Goal: Navigation & Orientation: Find specific page/section

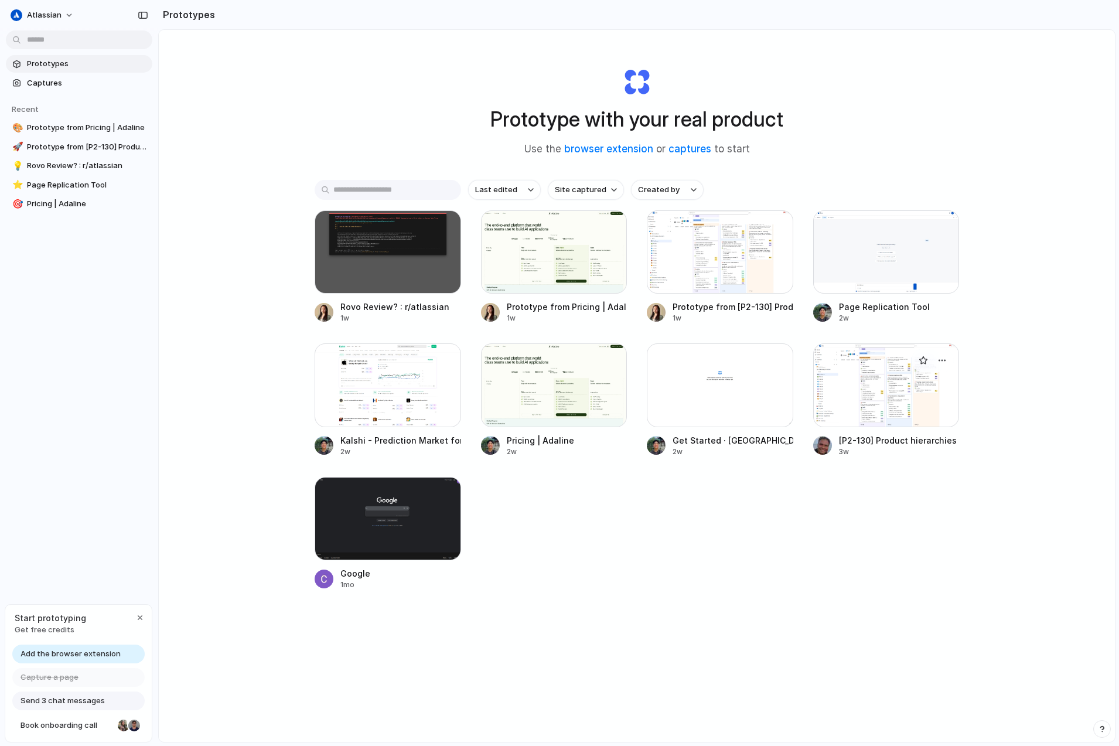
click at [905, 441] on div "[P2-130] Product hierarchies - JPD - Jira Product Discovery" at bounding box center [899, 440] width 121 height 12
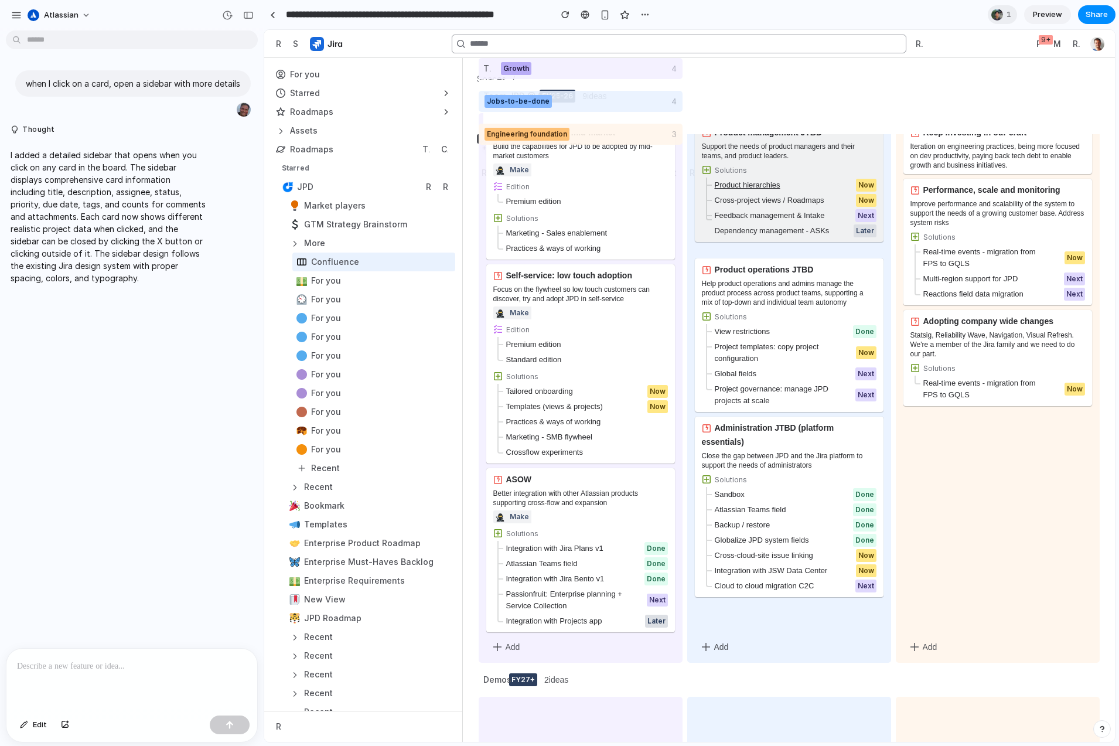
click at [753, 188] on div "Product hierarchies" at bounding box center [742, 185] width 75 height 12
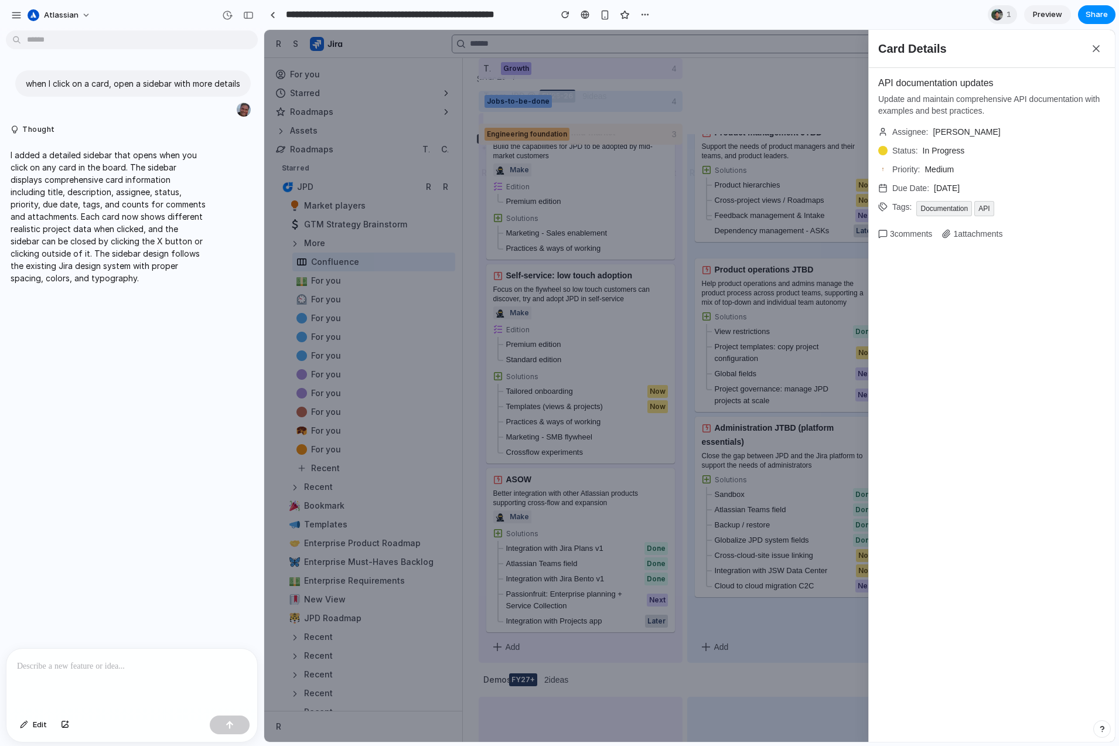
click at [749, 203] on div "Card Details API documentation updates Update and maintain comprehensive API do…" at bounding box center [689, 386] width 851 height 712
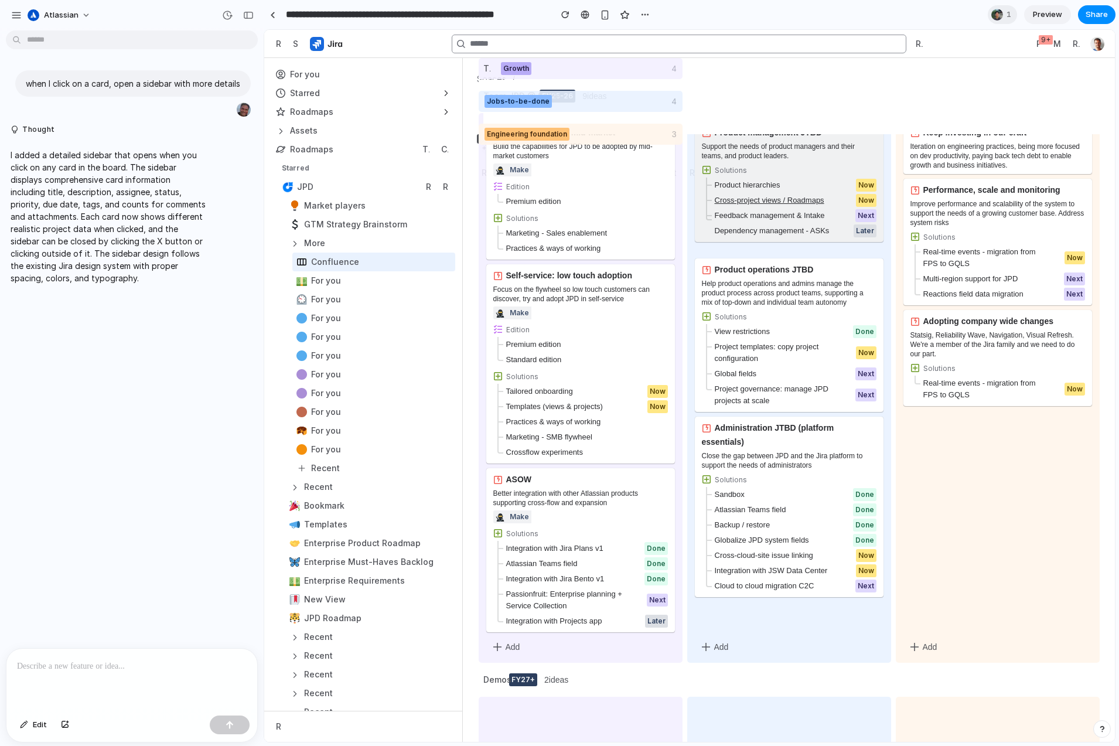
click at [760, 196] on div "Cross-project views / Roadmaps" at bounding box center [764, 201] width 119 height 12
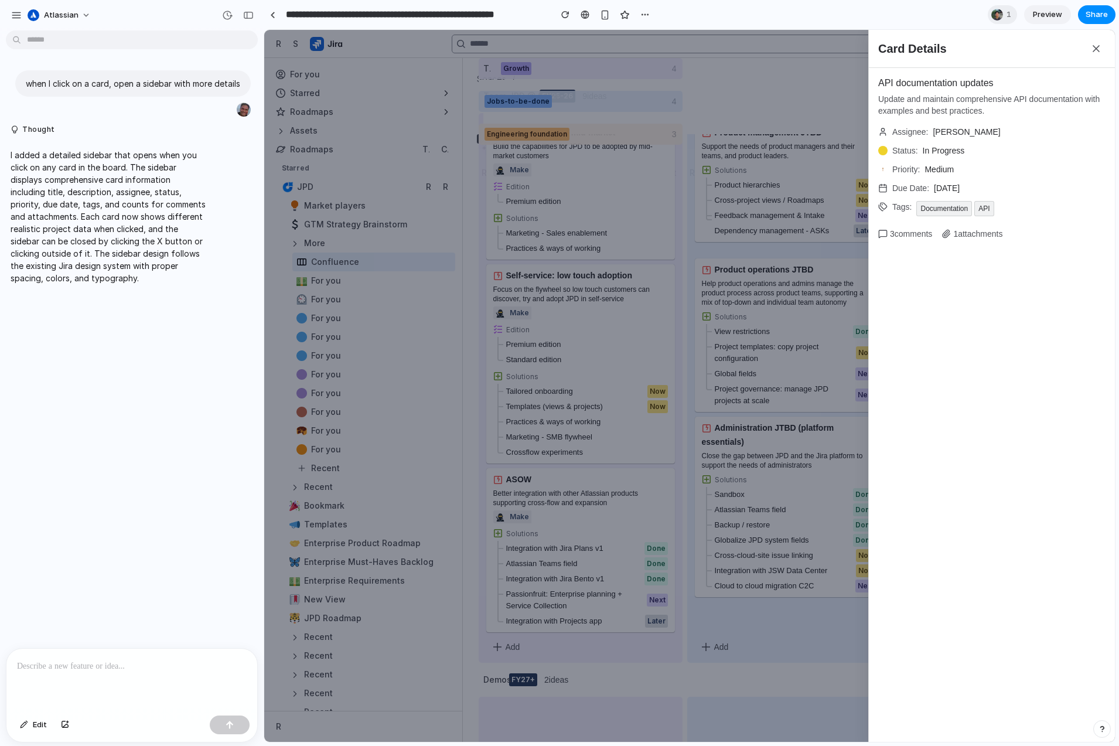
click at [749, 209] on div "Card Details API documentation updates Update and maintain comprehensive API do…" at bounding box center [689, 386] width 851 height 712
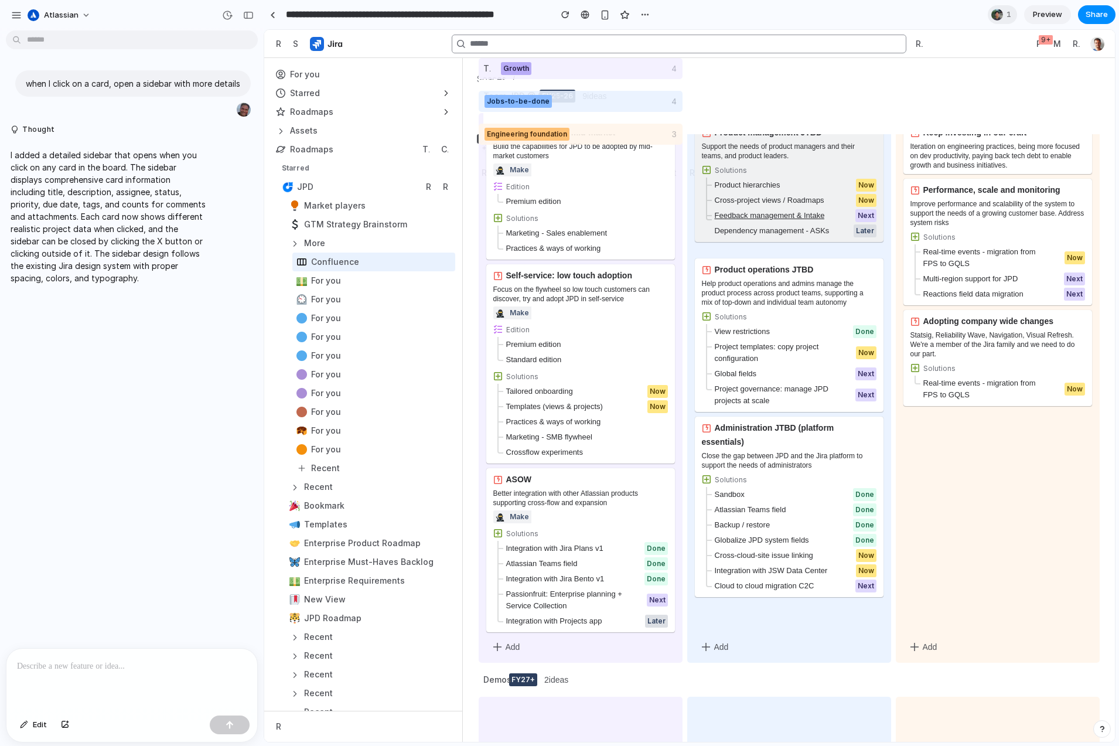
click at [745, 214] on div "Feedback management & Intake" at bounding box center [765, 216] width 120 height 12
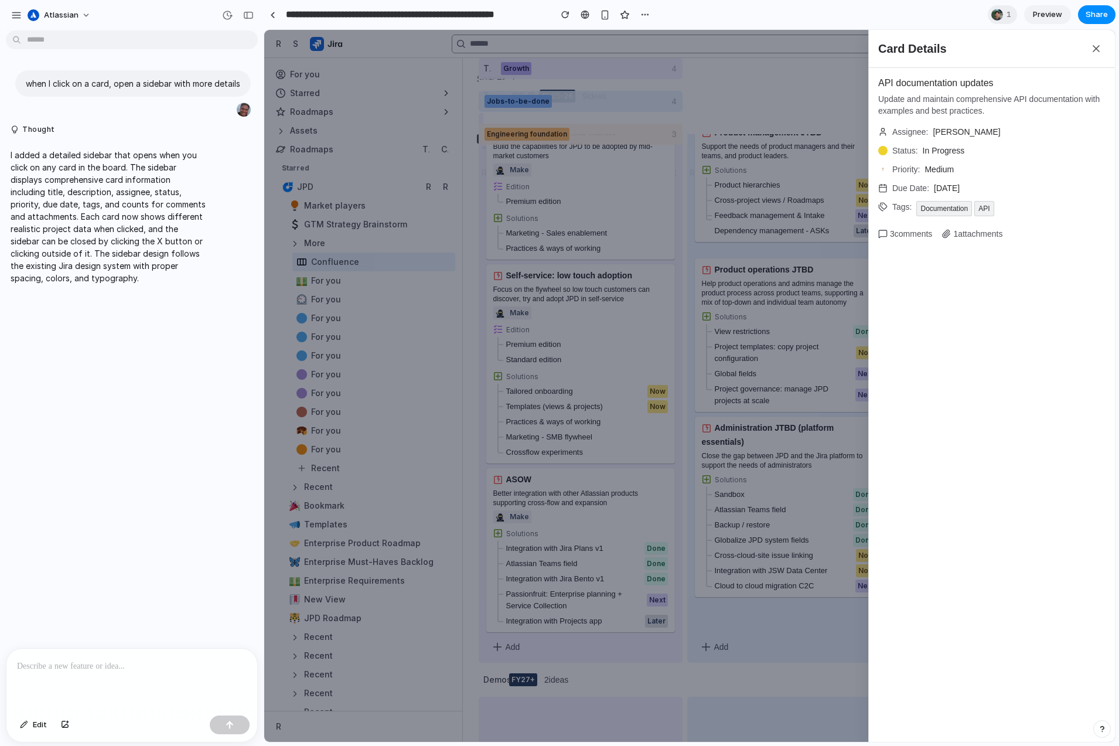
click at [745, 214] on div "Card Details API documentation updates Update and maintain comprehensive API do…" at bounding box center [689, 386] width 851 height 712
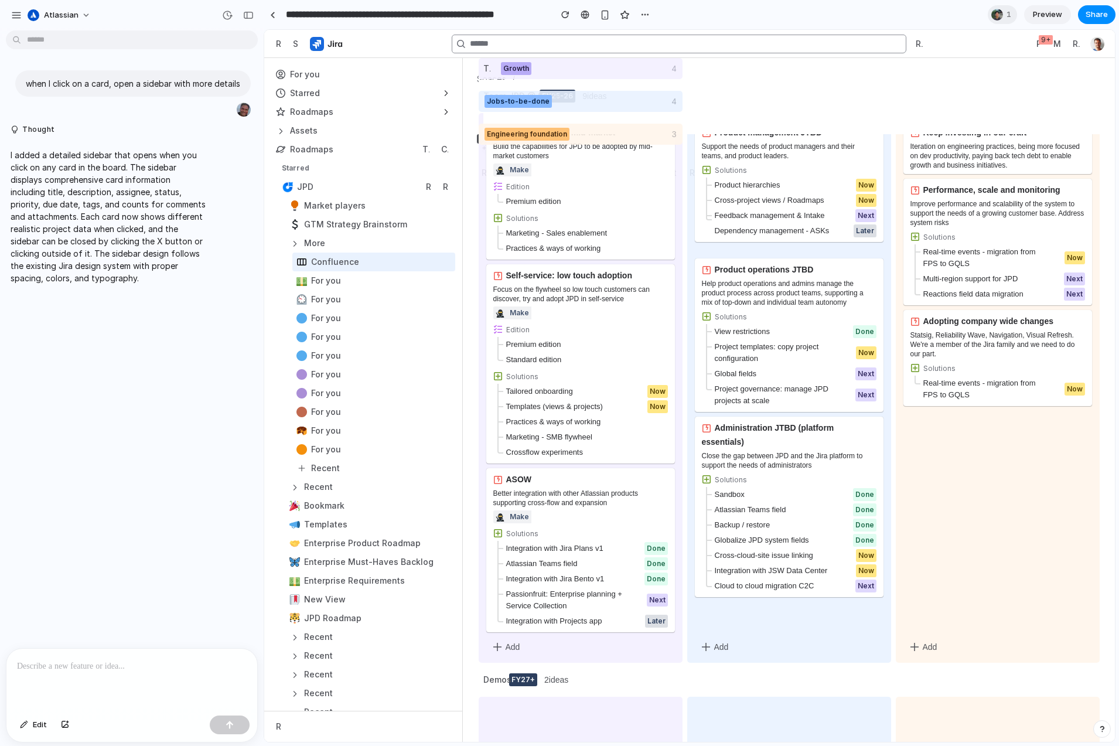
click at [1029, 93] on div "Jobs-to-be-done 4" at bounding box center [790, 107] width 623 height 32
click at [1000, 13] on div at bounding box center [997, 15] width 12 height 12
click at [942, 65] on span "[PERSON_NAME]" at bounding box center [938, 66] width 60 height 12
click at [340, 340] on div "Seen by [PERSON_NAME]" at bounding box center [559, 373] width 1119 height 746
click at [332, 312] on div at bounding box center [373, 318] width 163 height 19
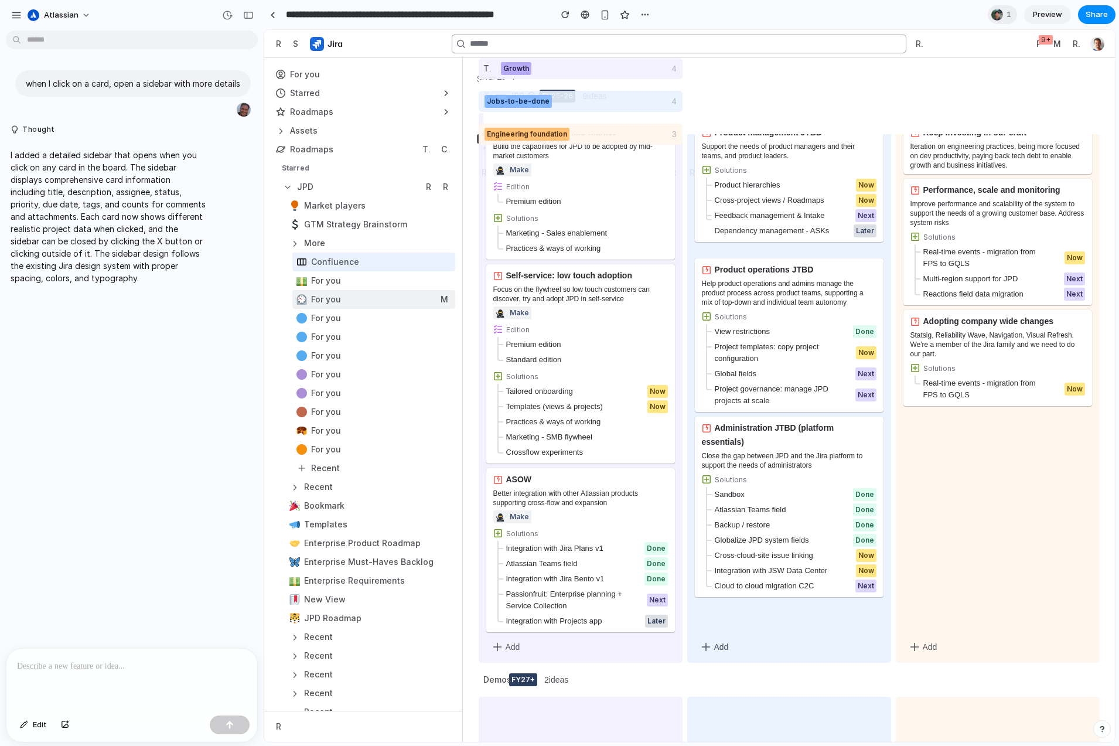
click at [369, 300] on div at bounding box center [373, 299] width 163 height 19
click at [371, 272] on div at bounding box center [373, 280] width 163 height 19
click at [383, 240] on div "button" at bounding box center [370, 243] width 170 height 19
